Goal: Transaction & Acquisition: Purchase product/service

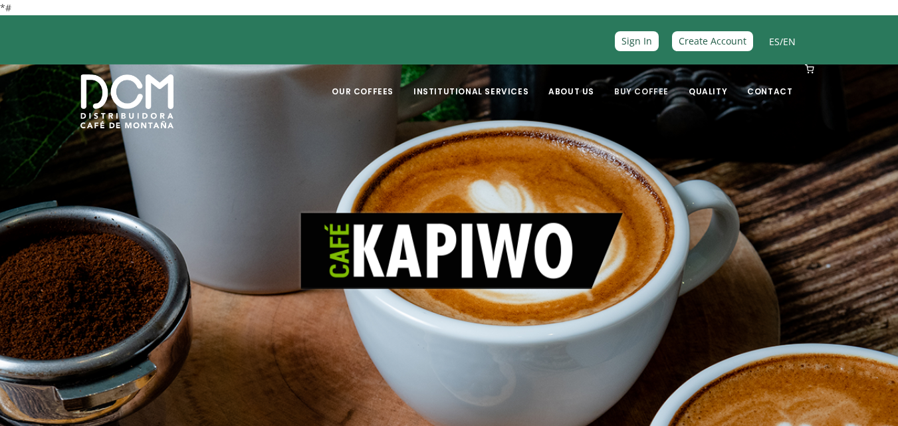
click at [654, 90] on link "Buy Coffee" at bounding box center [641, 81] width 70 height 31
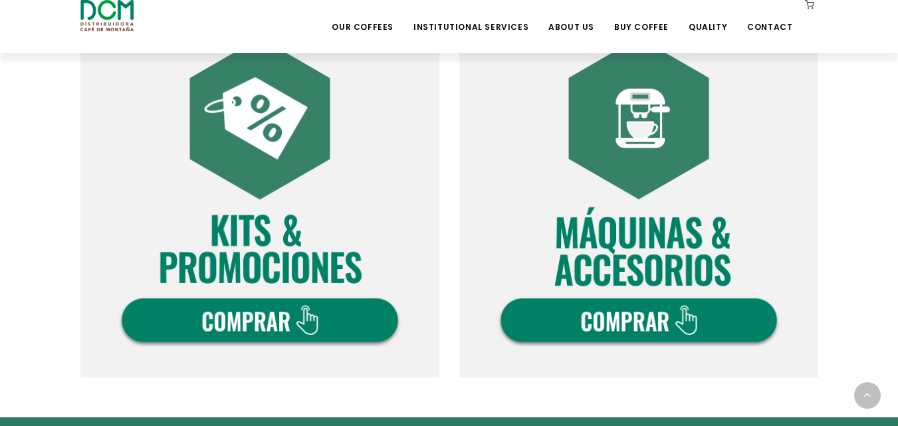
scroll to position [477, 0]
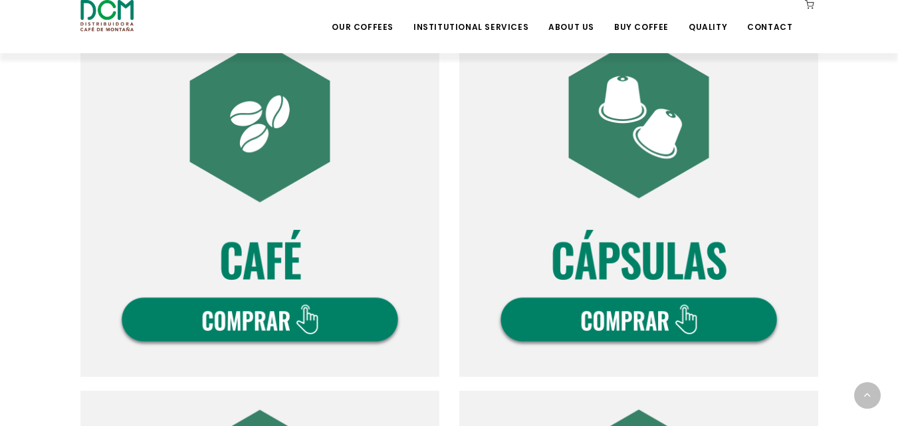
click at [282, 322] on img at bounding box center [259, 197] width 359 height 359
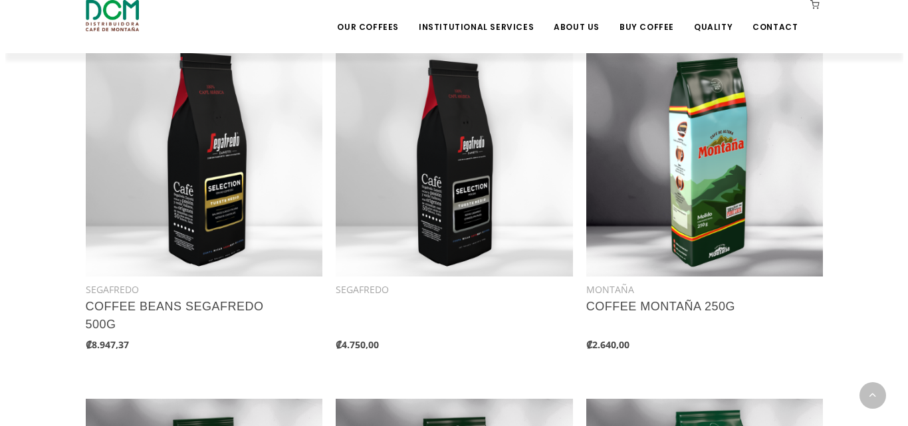
scroll to position [644, 0]
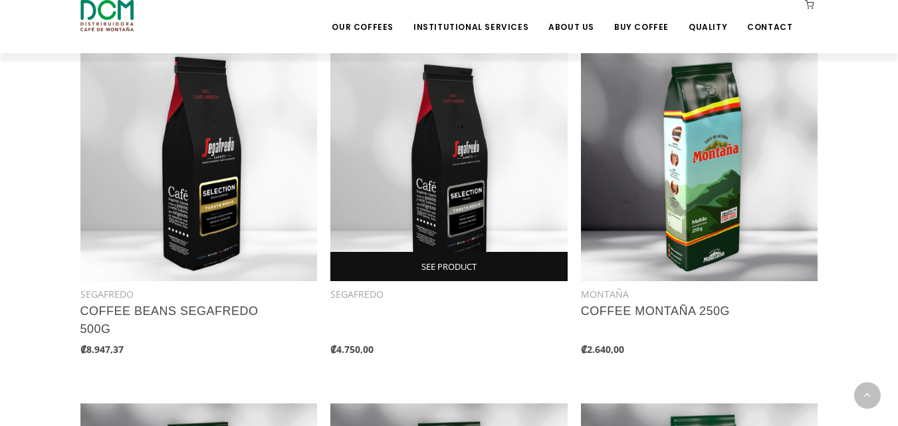
click at [463, 267] on link "SEE PRODUCT" at bounding box center [448, 266] width 237 height 29
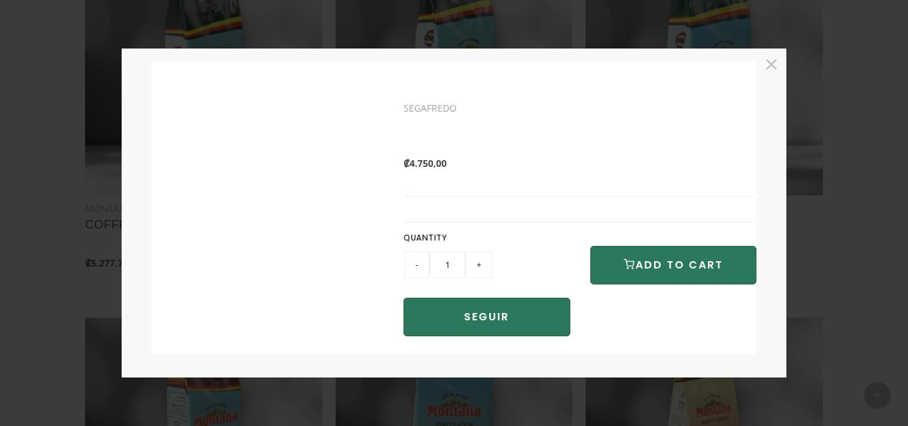
scroll to position [199, 0]
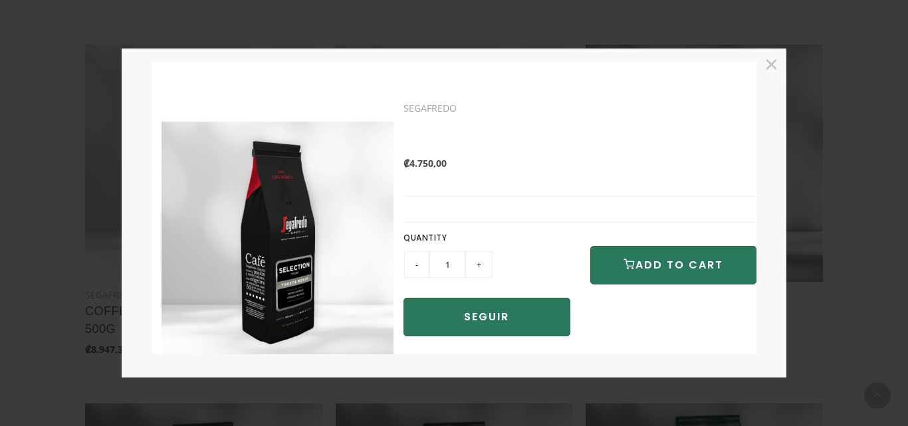
click at [501, 209] on div "SEGAFREDO ₡4.750,00 QUANTITY - 1 +" at bounding box center [580, 220] width 353 height 251
click at [779, 68] on button "×" at bounding box center [771, 64] width 24 height 24
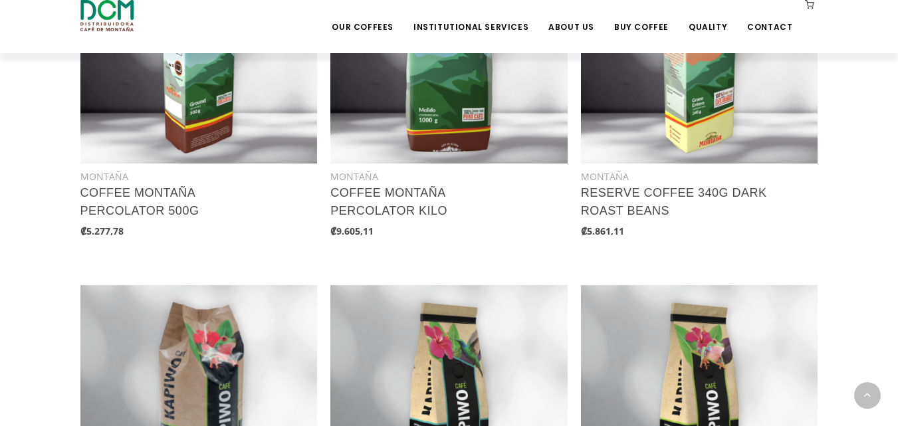
scroll to position [1380, 0]
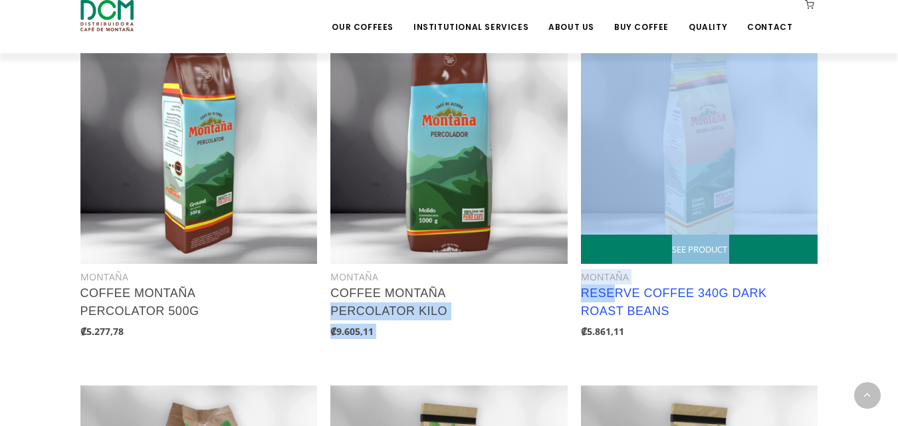
drag, startPoint x: 578, startPoint y: 297, endPoint x: 618, endPoint y: 297, distance: 40.6
click at [618, 297] on div "SEE PRODUCT SEGAFREDO COFFEE BEANS SEGAFREDO 500G MONTAÑA" at bounding box center [455, 27] width 751 height 1437
click at [668, 310] on link "RESERVE COFFEE 340G DARK ROAST BEANS" at bounding box center [674, 302] width 186 height 31
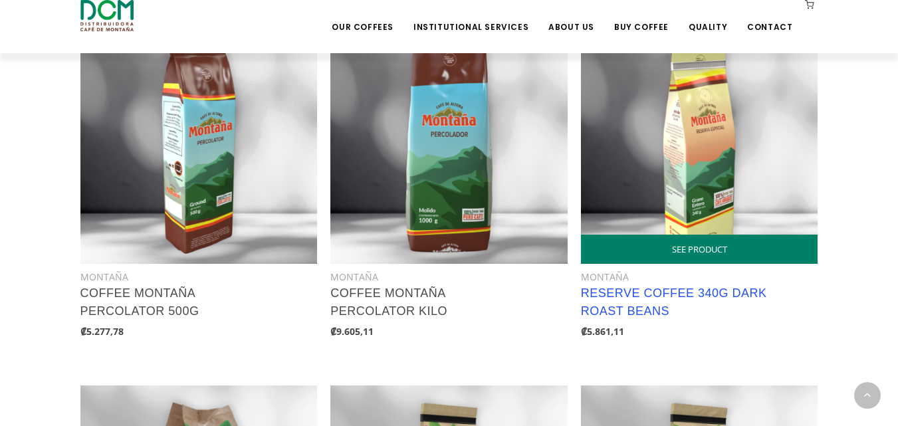
click at [677, 296] on link "RESERVE COFFEE 340G DARK ROAST BEANS" at bounding box center [674, 302] width 186 height 31
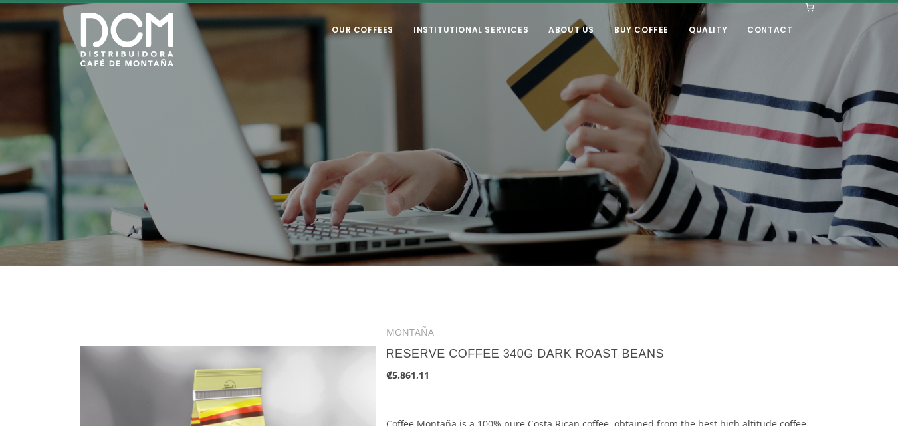
scroll to position [207, 0]
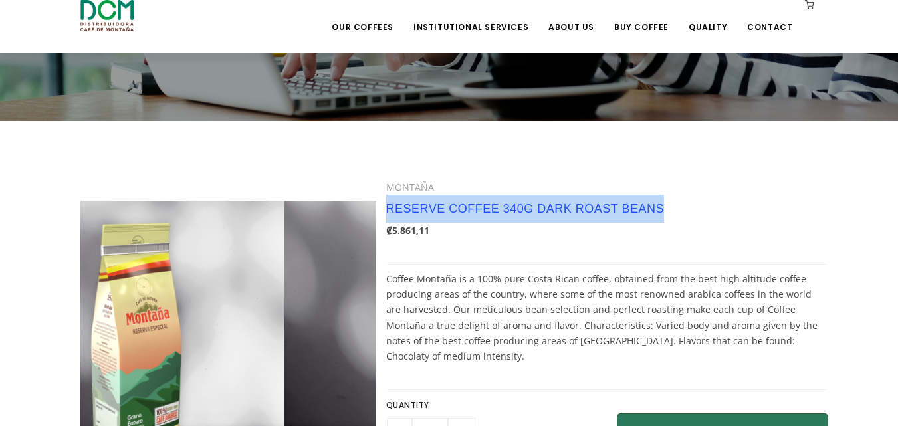
drag, startPoint x: 675, startPoint y: 205, endPoint x: 386, endPoint y: 215, distance: 290.0
click at [386, 215] on h3 "RESERVE COFFEE 340G DARK ROAST BEANS" at bounding box center [563, 209] width 354 height 28
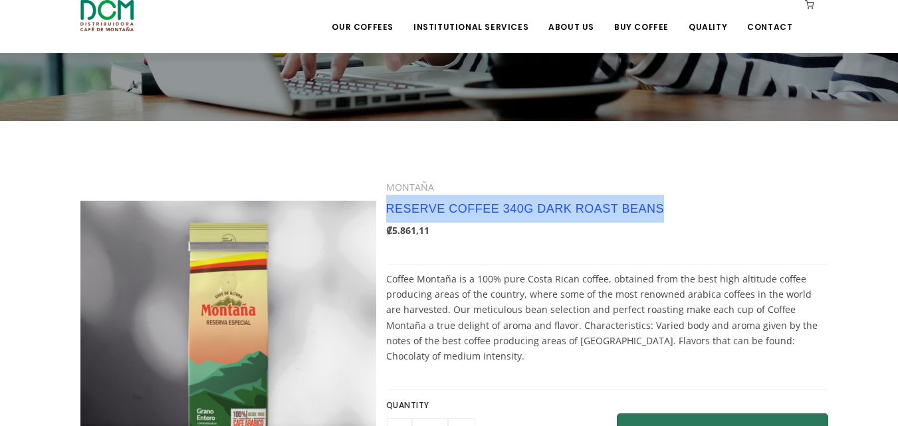
copy link "RESERVE COFFEE 340G DARK ROAST BEANS"
